Goal: Task Accomplishment & Management: Complete application form

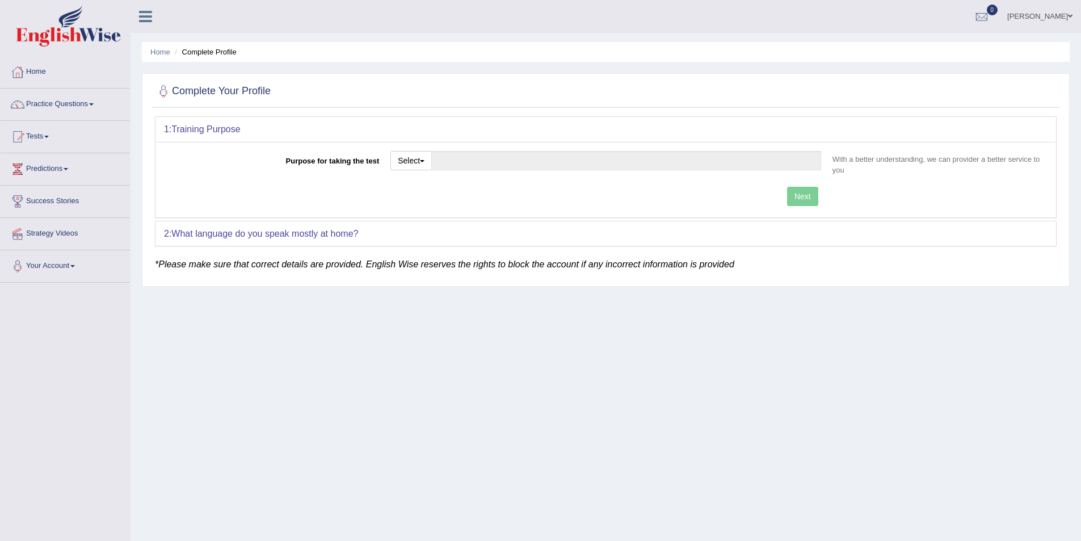
click at [1061, 13] on link "Warde Taouk" at bounding box center [1039, 15] width 82 height 30
click at [998, 154] on link "Log out" at bounding box center [1018, 159] width 123 height 26
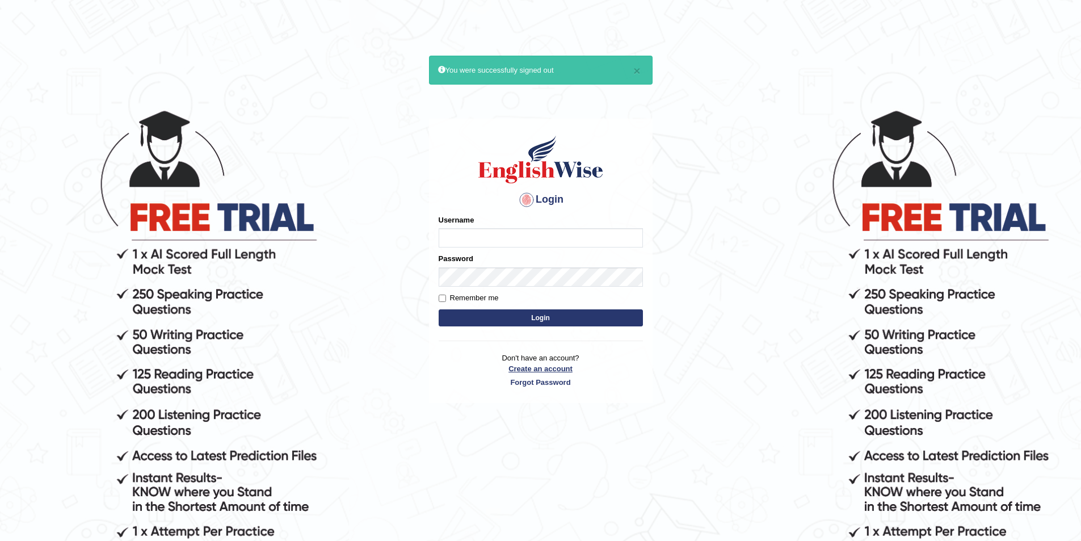
click at [571, 370] on link "Create an account" at bounding box center [541, 368] width 204 height 11
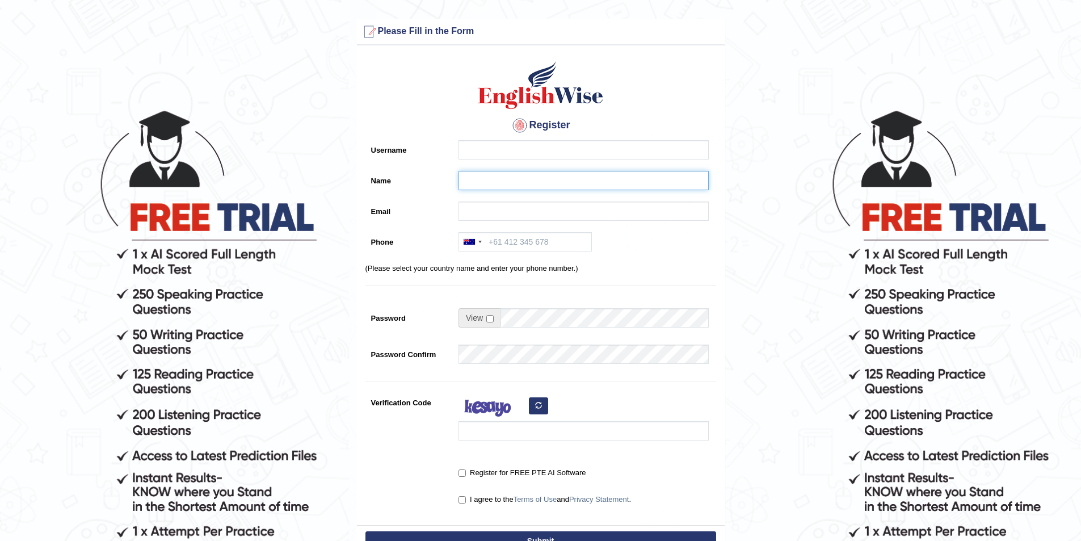
click at [465, 188] on input "Name" at bounding box center [583, 180] width 250 height 19
paste input "[PERSON_NAME]"
type input "[PERSON_NAME]"
click at [469, 149] on input "Username" at bounding box center [583, 149] width 250 height 19
type input "devon_parramatta"
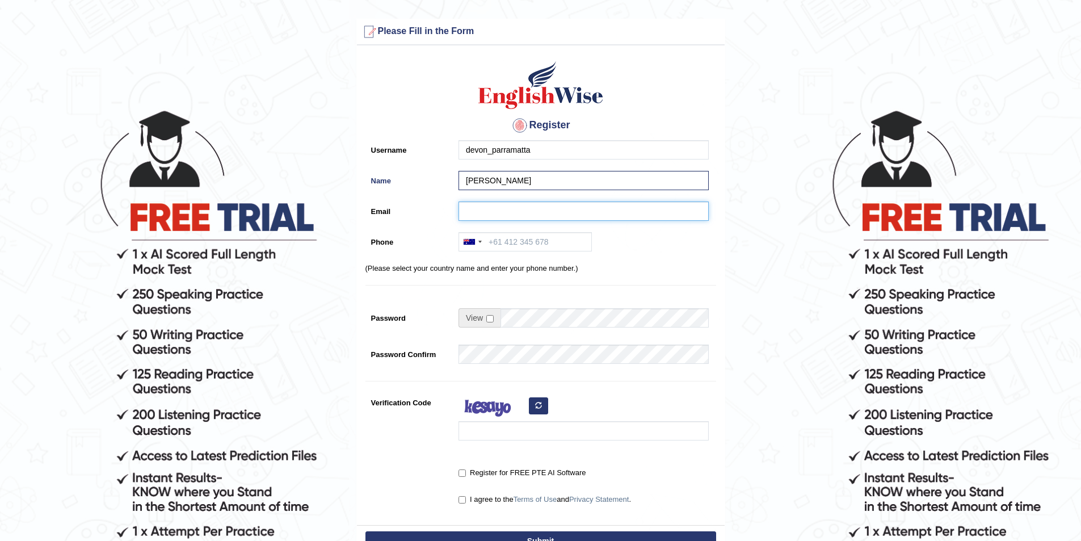
click at [495, 208] on input "Email" at bounding box center [583, 210] width 250 height 19
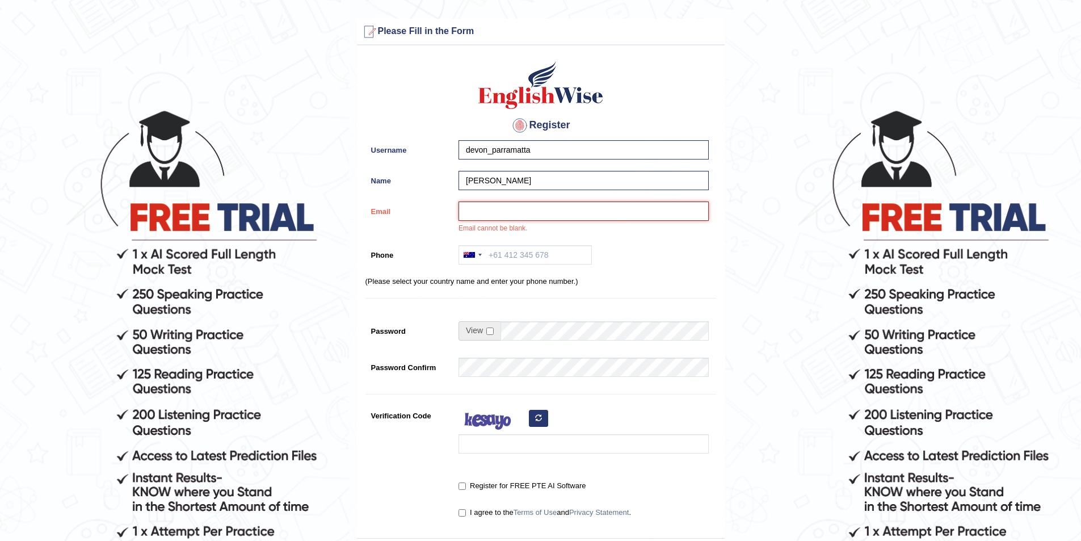
paste input "devon.visser85@gmail.com"
type input "devon.visser85@gmail.com"
click at [515, 259] on input "Phone" at bounding box center [524, 254] width 133 height 19
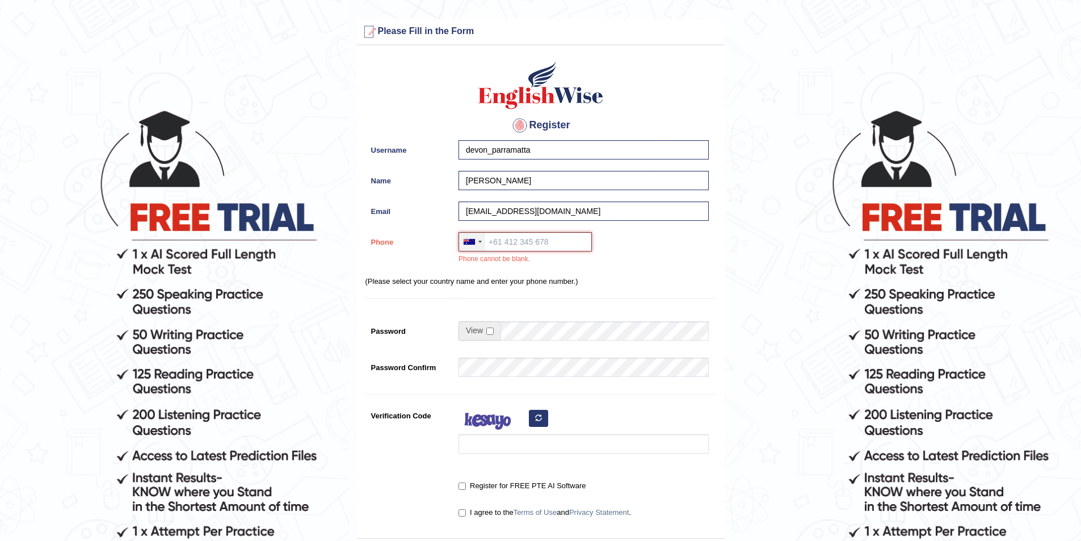
paste input "0461 541 530"
type input "0461 541 530"
click at [489, 331] on input "checkbox" at bounding box center [489, 330] width 7 height 7
checkbox input "true"
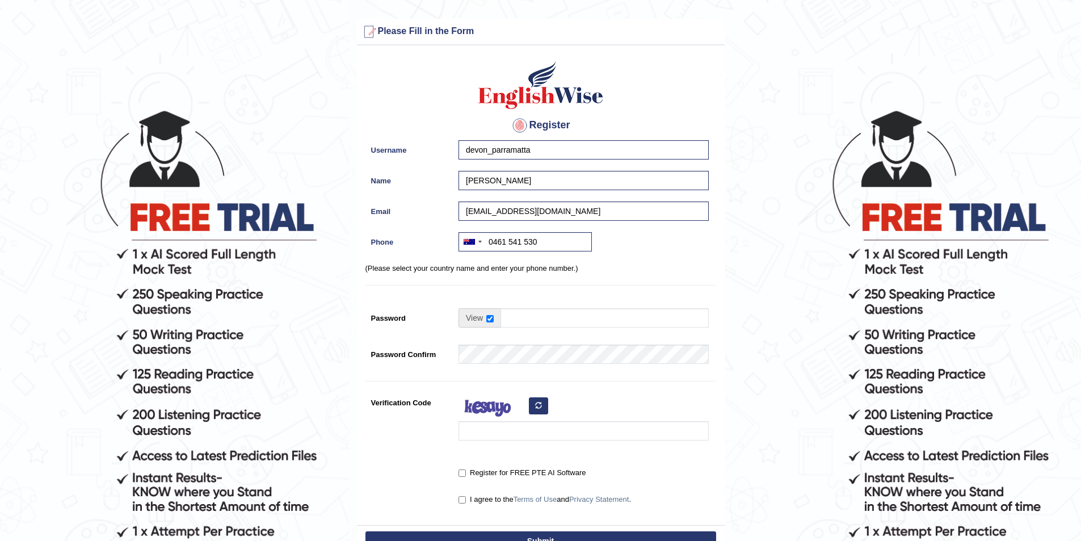
click at [525, 330] on td at bounding box center [583, 320] width 250 height 25
click at [525, 316] on input "Password" at bounding box center [604, 317] width 208 height 19
type input "englishwise"
click at [483, 426] on input "Verification Code" at bounding box center [583, 430] width 250 height 19
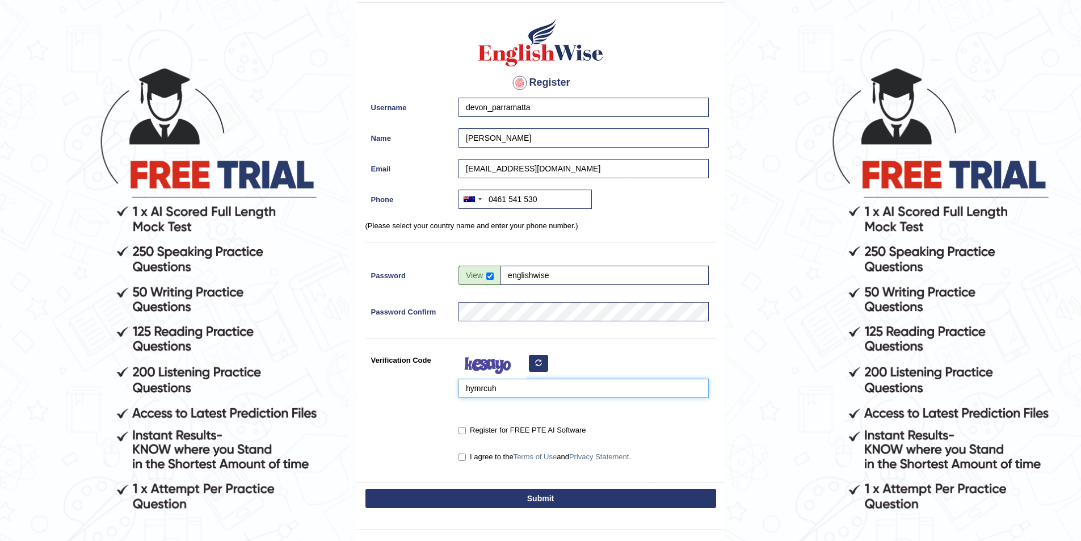
scroll to position [113, 0]
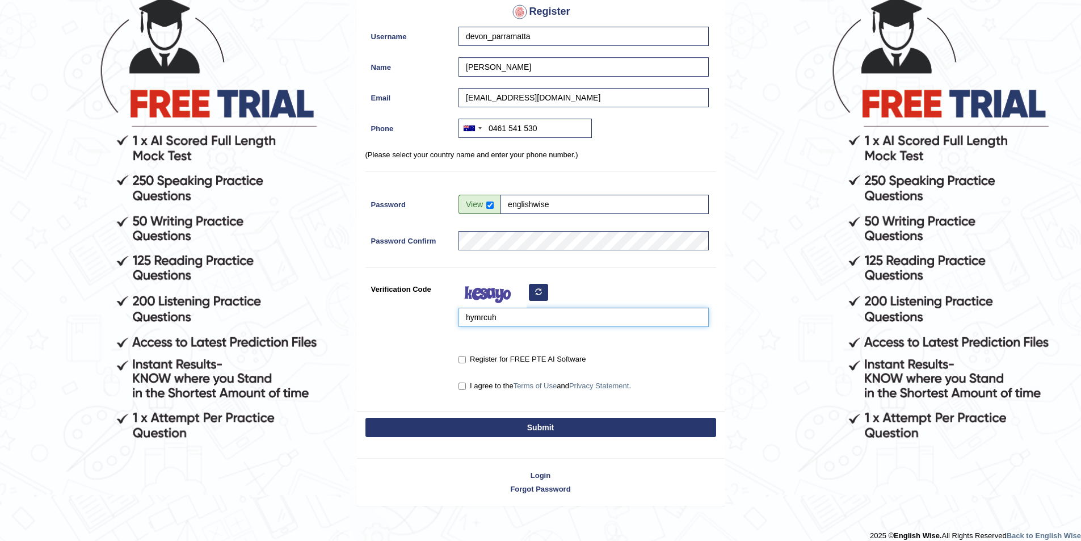
type input "hymrcuh"
click at [463, 358] on input "Register for FREE PTE AI Software" at bounding box center [461, 359] width 7 height 7
checkbox input "true"
click at [464, 386] on input "I agree to the Terms of Use and Privacy Statement ." at bounding box center [461, 385] width 7 height 7
checkbox input "true"
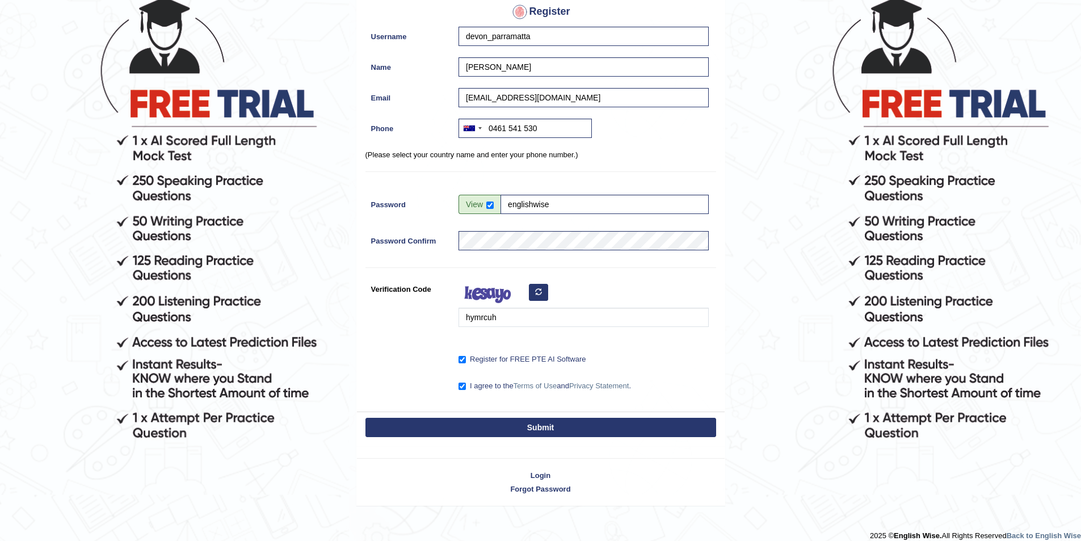
click at [520, 424] on button "Submit" at bounding box center [540, 427] width 351 height 19
type input "+61461541530"
